Goal: Find specific page/section: Find specific page/section

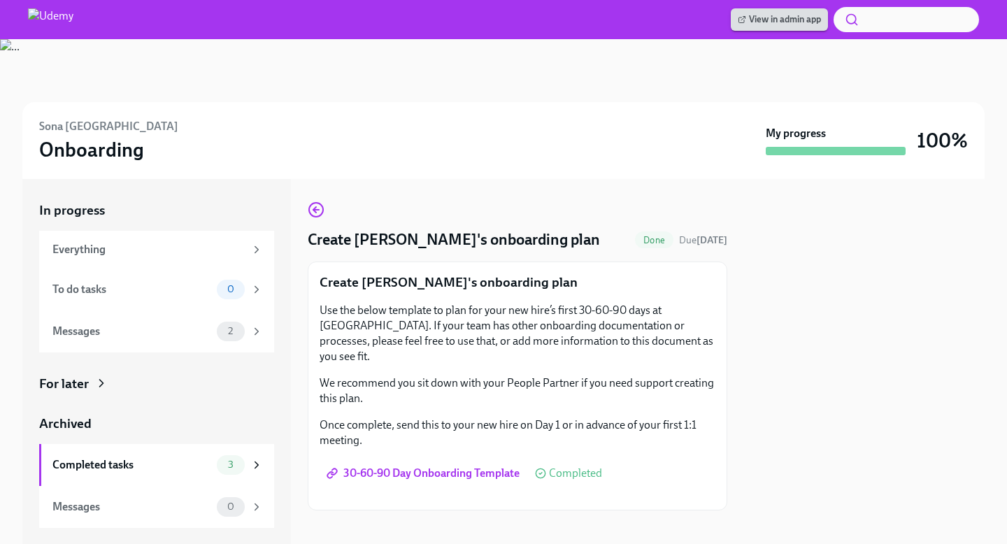
click at [748, 15] on span "View in admin app" at bounding box center [779, 20] width 83 height 14
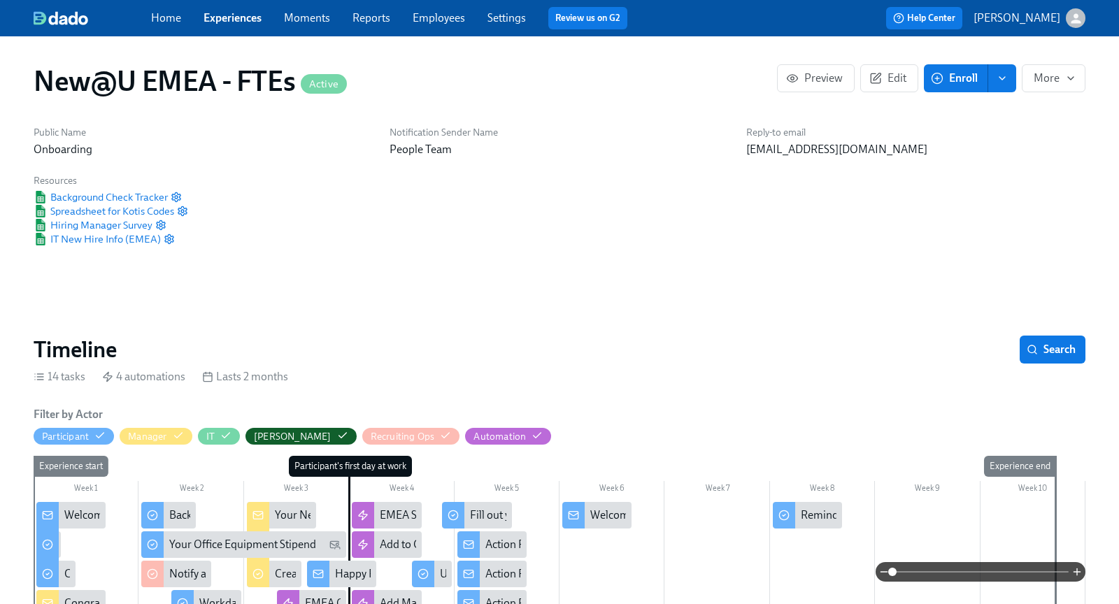
scroll to position [0, 6008]
click at [518, 18] on link "Settings" at bounding box center [506, 17] width 38 height 13
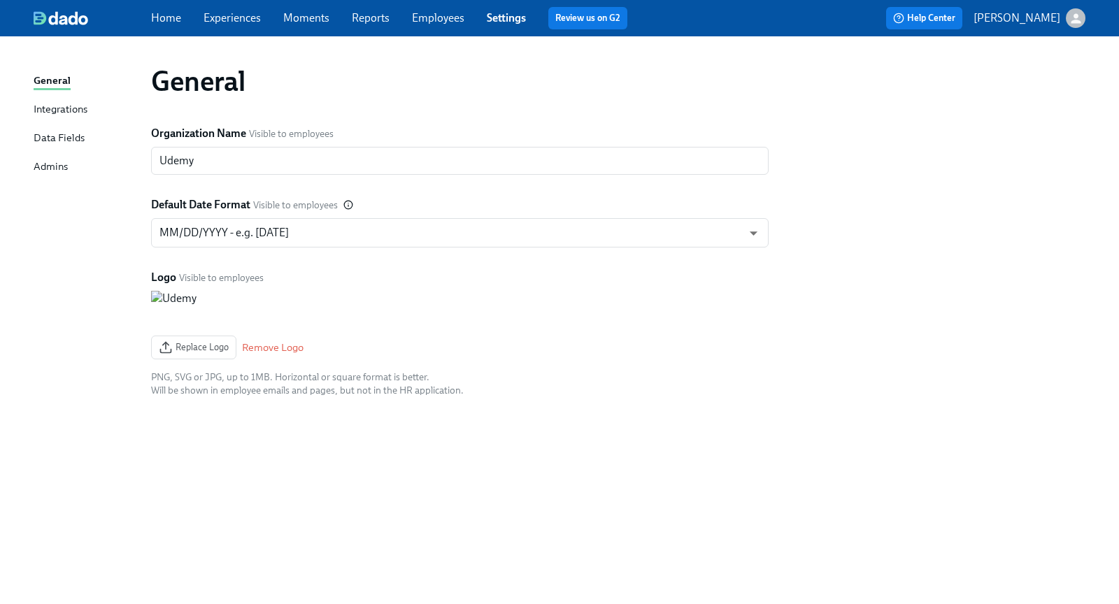
click at [44, 165] on div "Admins" at bounding box center [51, 167] width 34 height 17
